Goal: Transaction & Acquisition: Purchase product/service

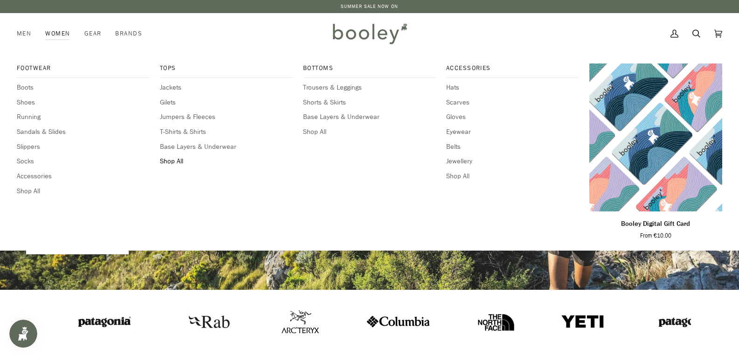
click at [165, 159] on span "Shop All" at bounding box center [226, 161] width 133 height 10
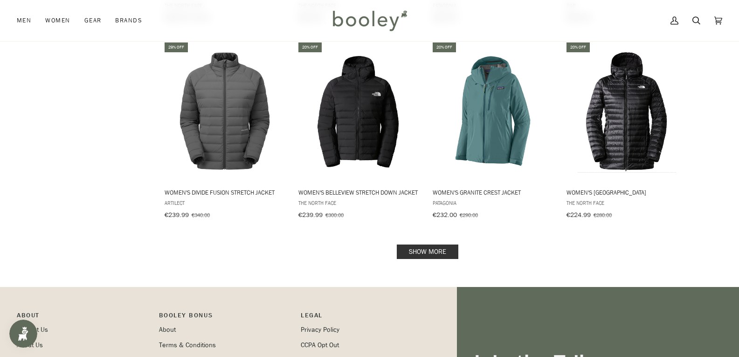
scroll to position [933, 0]
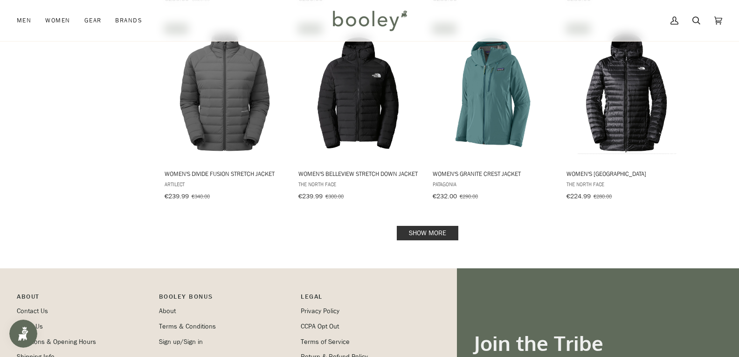
click at [414, 226] on link "Show more" at bounding box center [428, 233] width 62 height 14
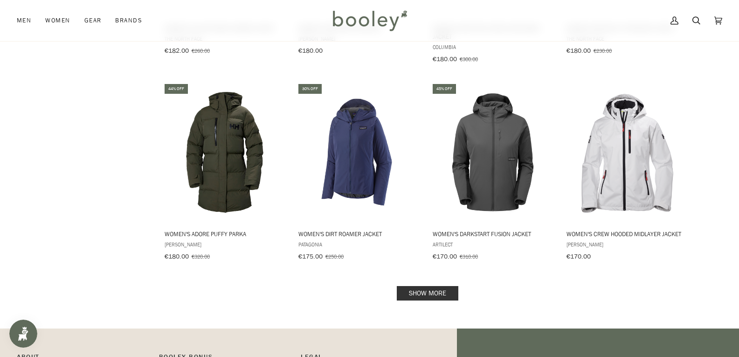
scroll to position [1884, 0]
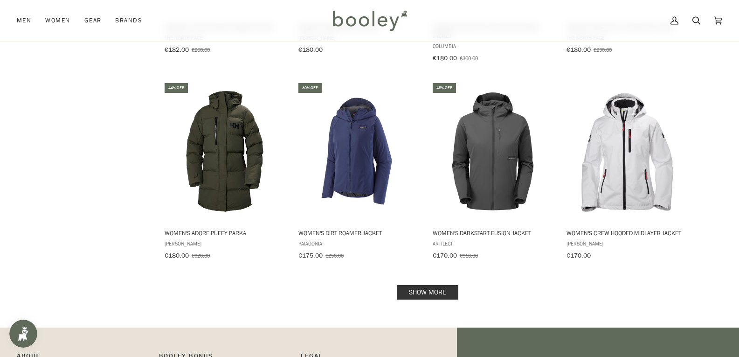
click at [433, 285] on link "Show more" at bounding box center [428, 292] width 62 height 14
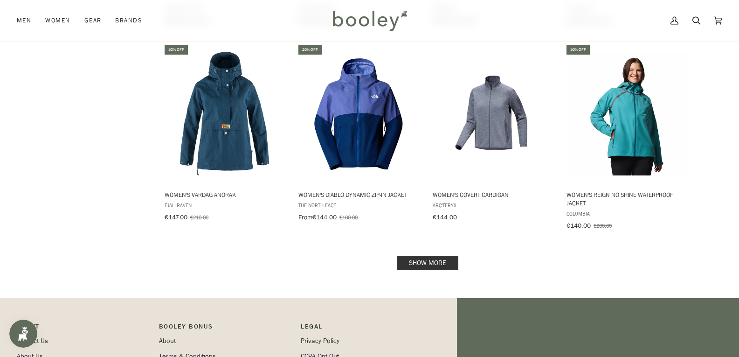
scroll to position [2947, 0]
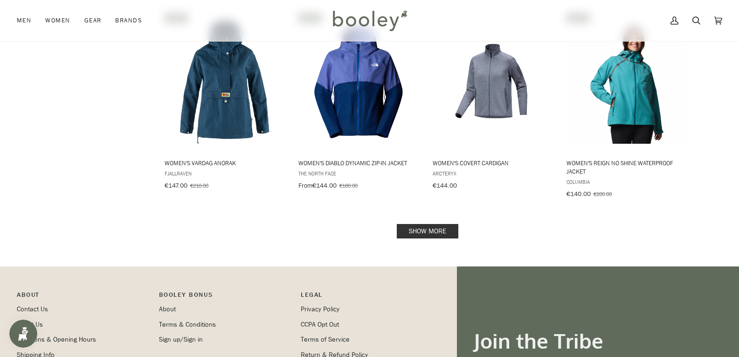
click at [433, 224] on link "Show more" at bounding box center [428, 231] width 62 height 14
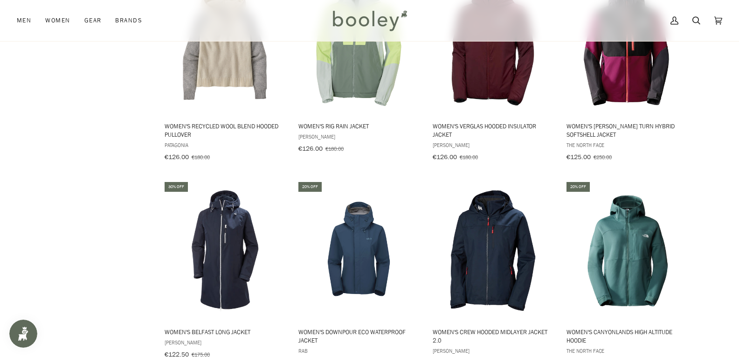
scroll to position [3805, 0]
